Goal: Information Seeking & Learning: Check status

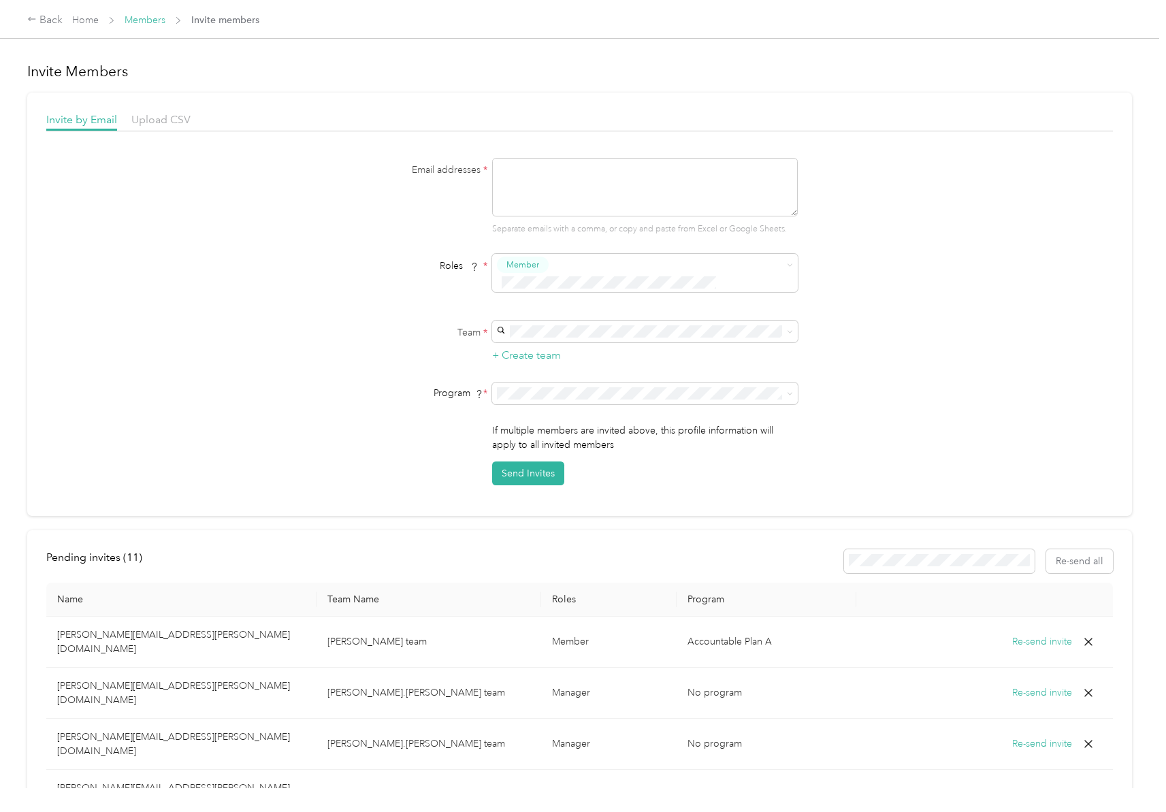
click at [134, 22] on link "Members" at bounding box center [145, 20] width 41 height 12
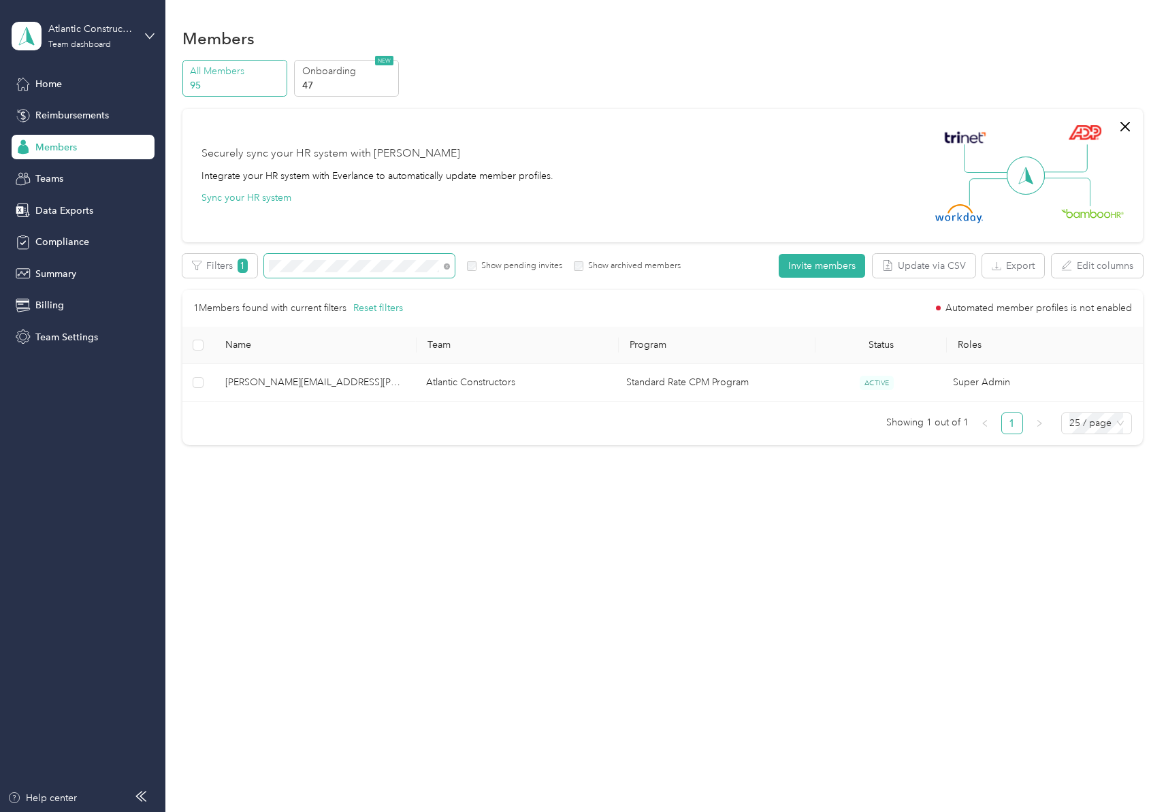
click at [212, 244] on div "All Members 95 Onboarding 47 NEW Securely sync your HR system with Everlance In…" at bounding box center [662, 259] width 961 height 398
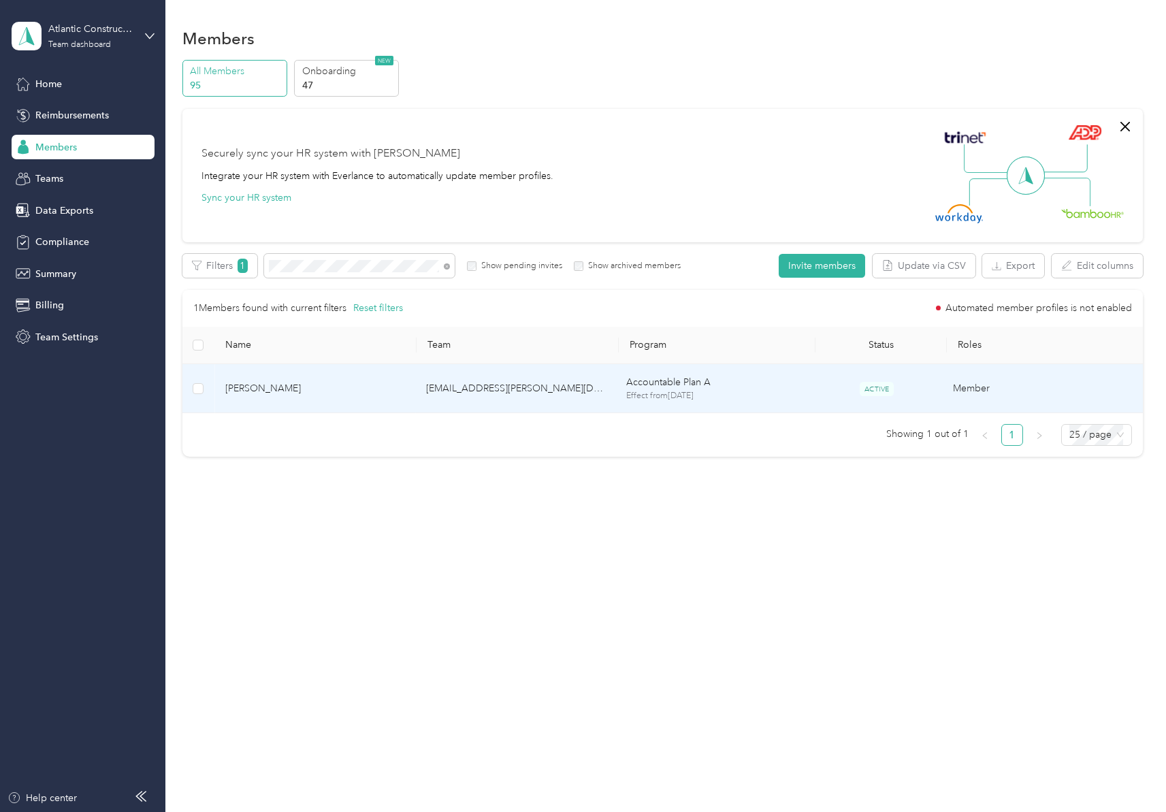
click at [248, 389] on span "[PERSON_NAME]" at bounding box center [314, 388] width 179 height 15
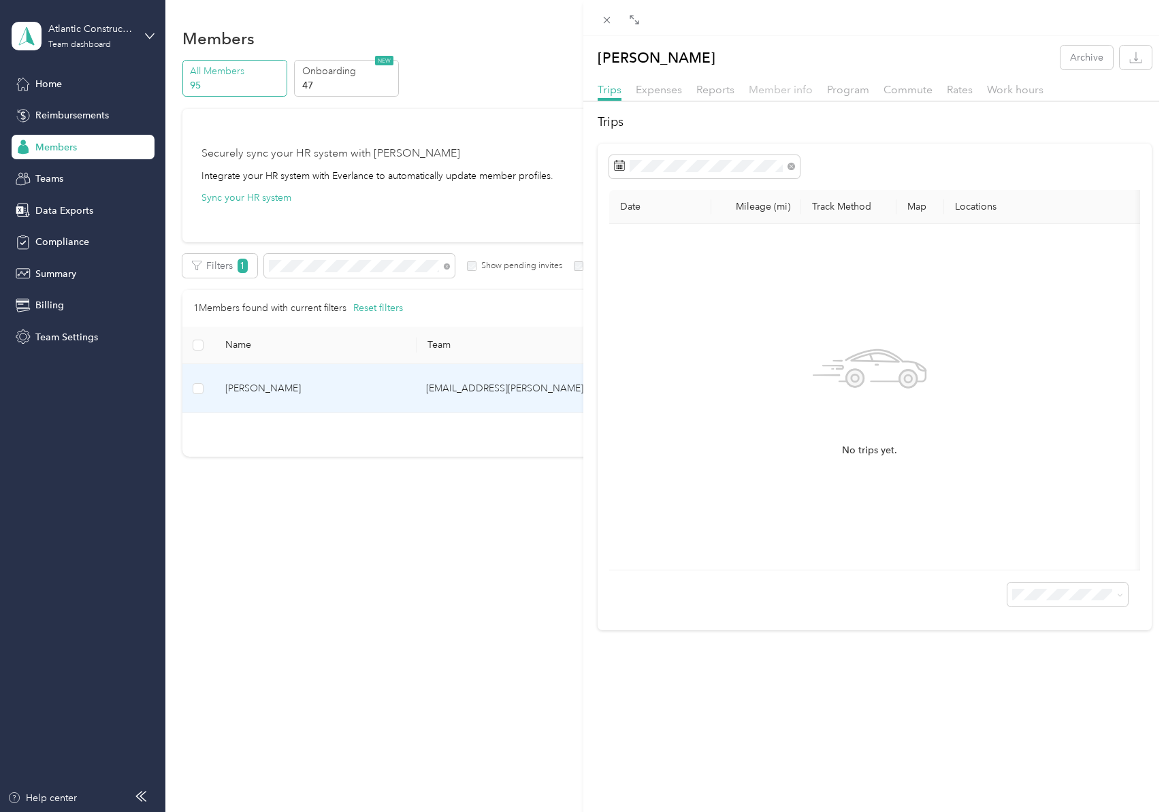
click at [779, 89] on span "Member info" at bounding box center [781, 89] width 64 height 13
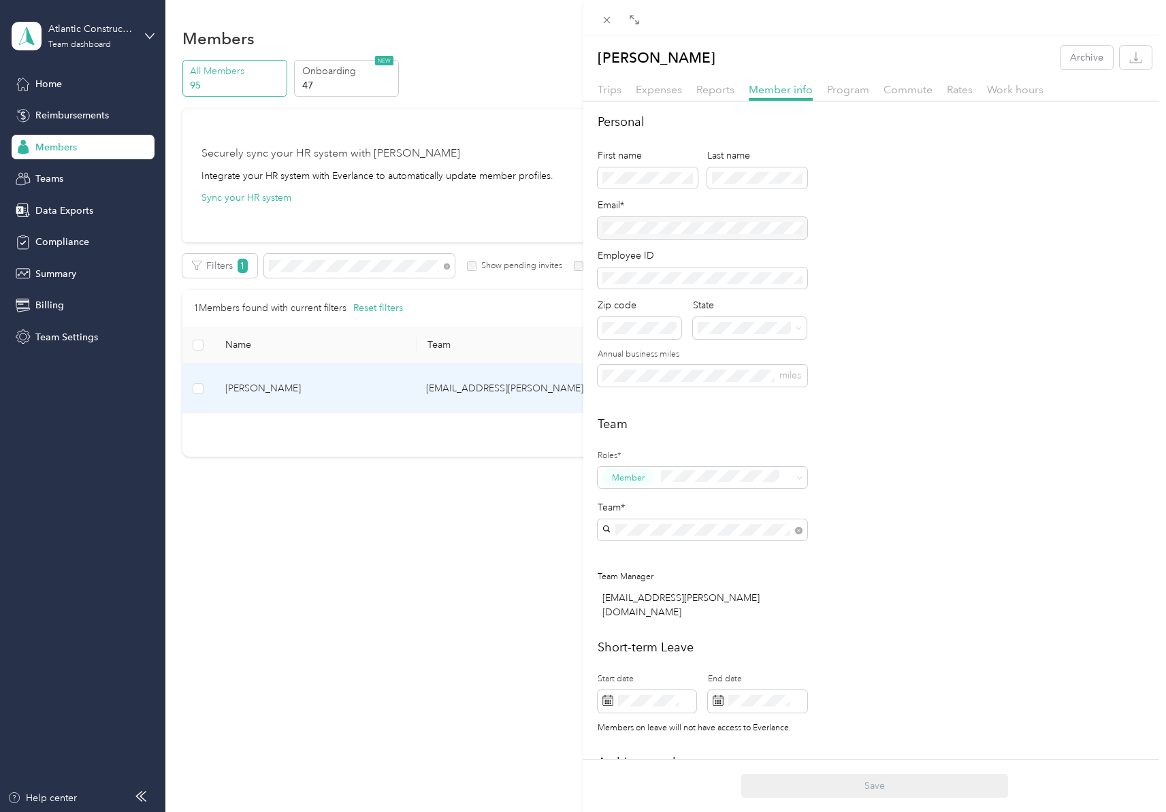
click at [64, 236] on div "[PERSON_NAME] Archive Trips Expenses Reports Member info Program Commute Rates …" at bounding box center [583, 406] width 1166 height 812
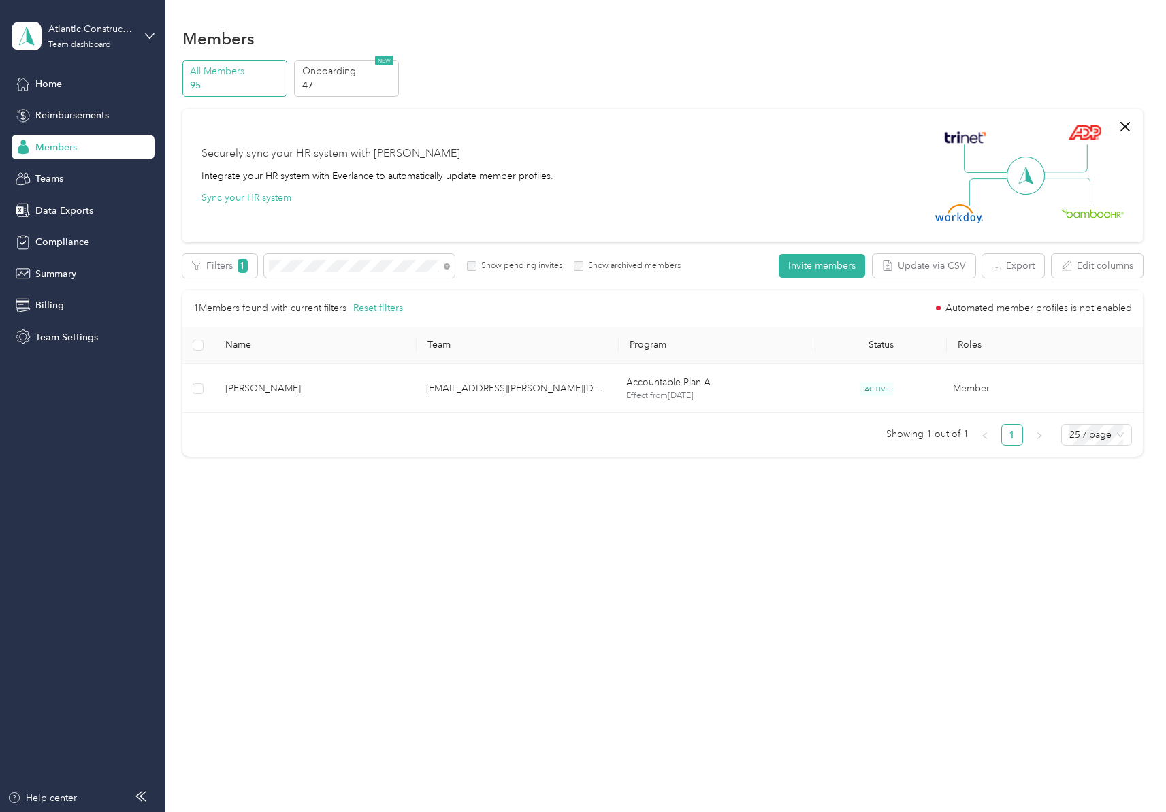
click at [63, 240] on div at bounding box center [583, 406] width 1166 height 812
click at [63, 240] on span "Compliance" at bounding box center [62, 242] width 54 height 14
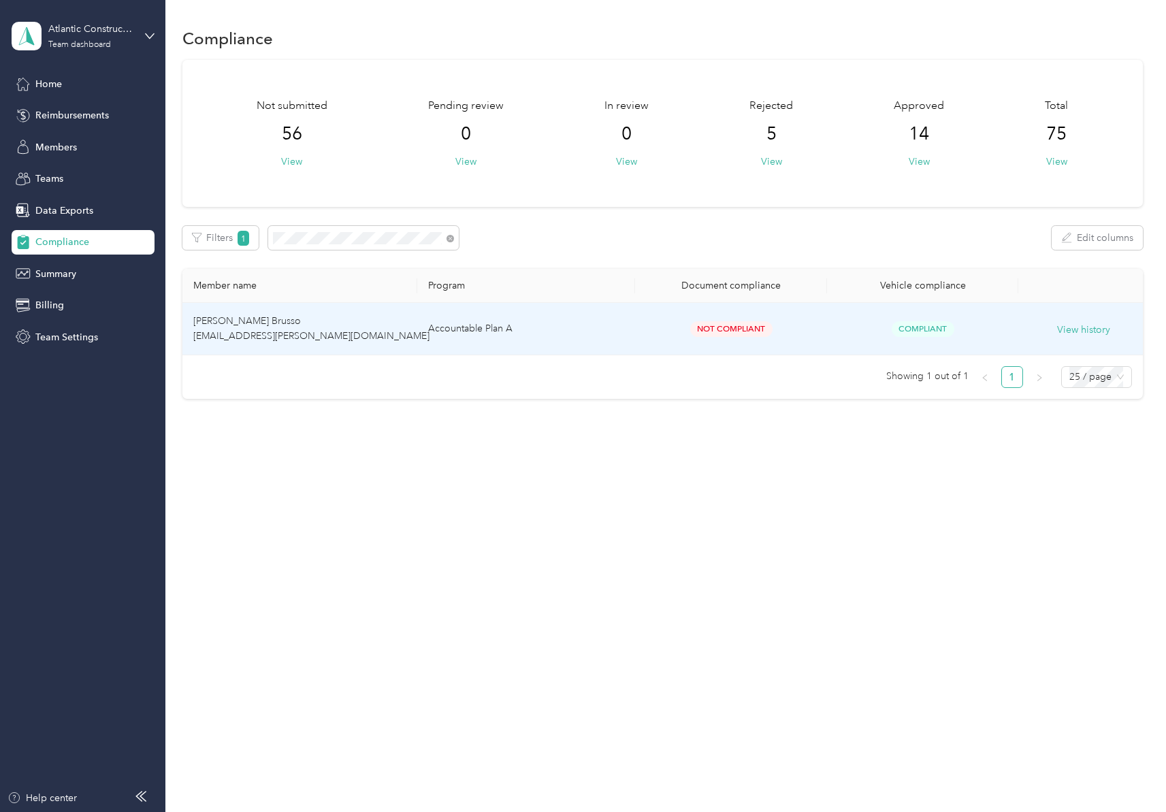
click at [250, 323] on span "[PERSON_NAME] Brusso [EMAIL_ADDRESS][PERSON_NAME][DOMAIN_NAME]" at bounding box center [311, 328] width 236 height 27
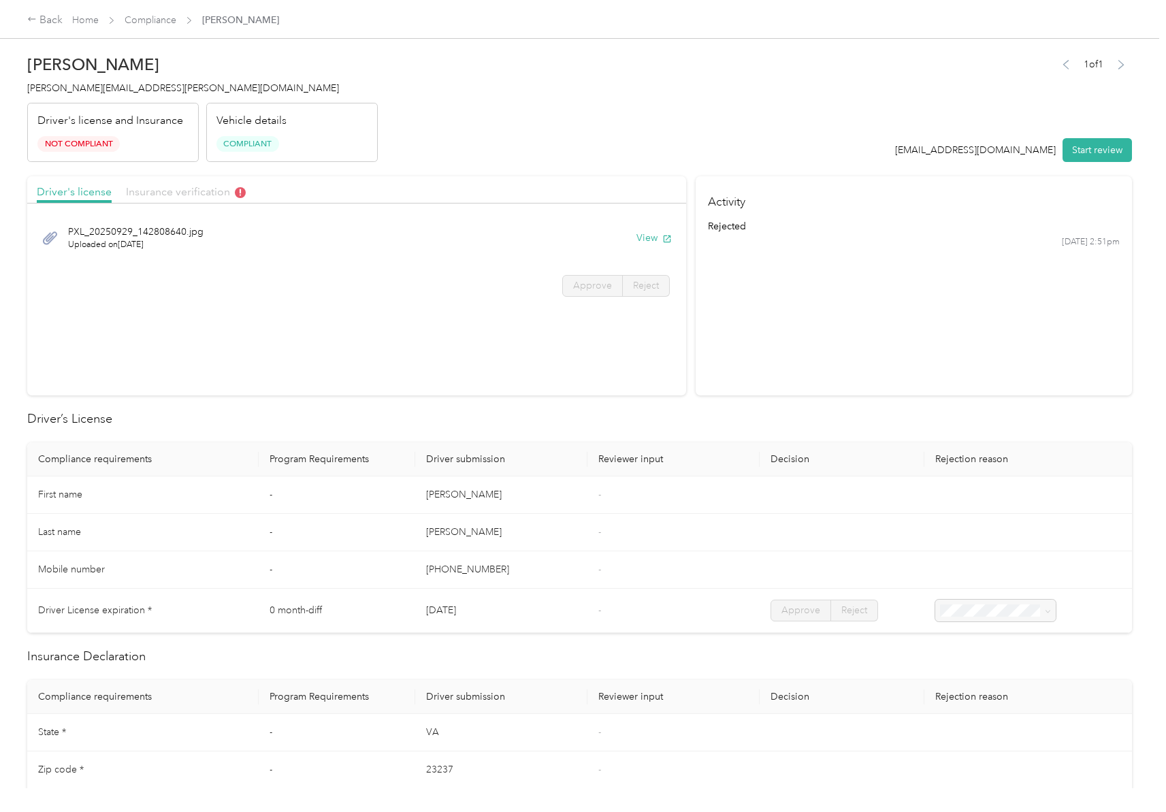
click at [201, 194] on span "Insurance verification" at bounding box center [186, 191] width 120 height 13
click at [54, 240] on icon at bounding box center [50, 237] width 17 height 17
click at [53, 240] on icon at bounding box center [50, 237] width 17 height 17
click at [115, 238] on span "Pages from CpEddDocumentView.pdf" at bounding box center [150, 232] width 165 height 14
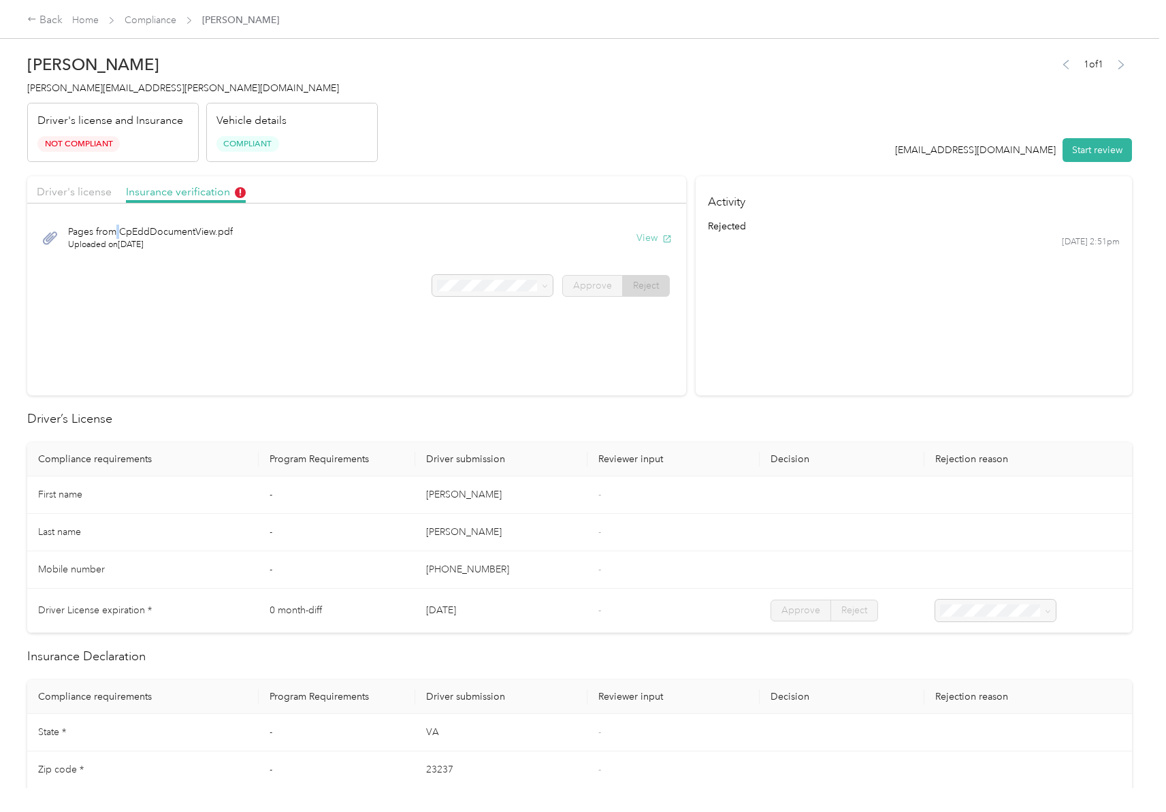
click at [642, 238] on button "View" at bounding box center [654, 238] width 35 height 14
click at [906, 290] on section "Activity rejected [DATE] 2:51pm" at bounding box center [914, 285] width 436 height 219
click at [654, 240] on button "View" at bounding box center [654, 238] width 35 height 14
